Goal: Navigation & Orientation: Find specific page/section

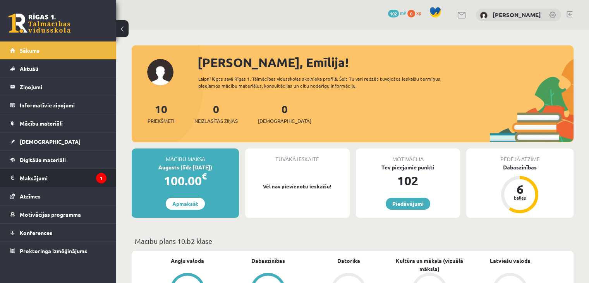
click at [60, 179] on legend "Maksājumi 1" at bounding box center [63, 178] width 87 height 18
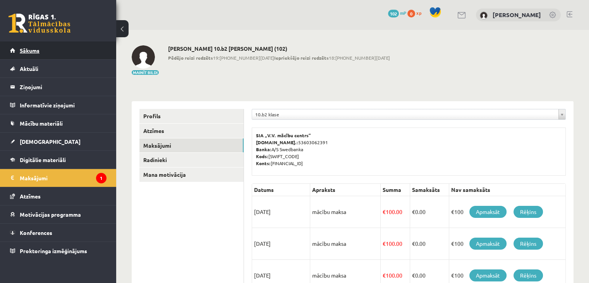
click at [37, 50] on span "Sākums" at bounding box center [30, 50] width 20 height 7
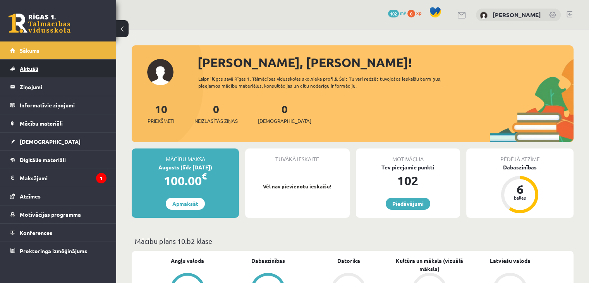
click at [54, 70] on link "Aktuāli" at bounding box center [58, 69] width 96 height 18
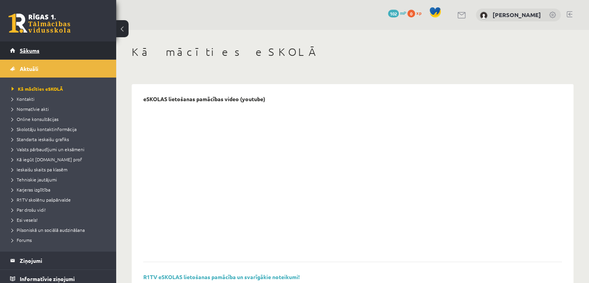
click at [25, 48] on span "Sākums" at bounding box center [30, 50] width 20 height 7
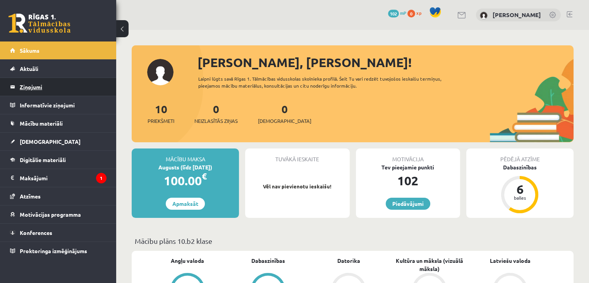
click at [40, 84] on legend "Ziņojumi 0" at bounding box center [63, 87] width 87 height 18
